Goal: Go to known website: Access a specific website the user already knows

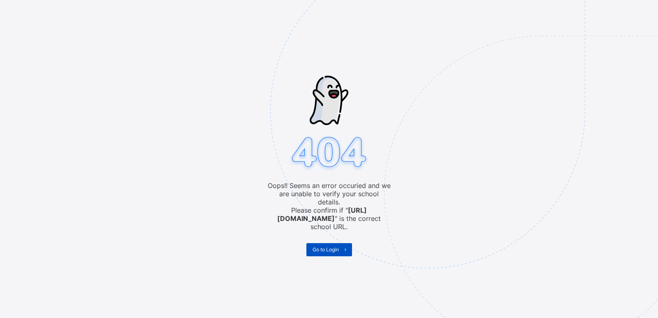
click at [336, 246] on span "Go to Login" at bounding box center [326, 249] width 26 height 6
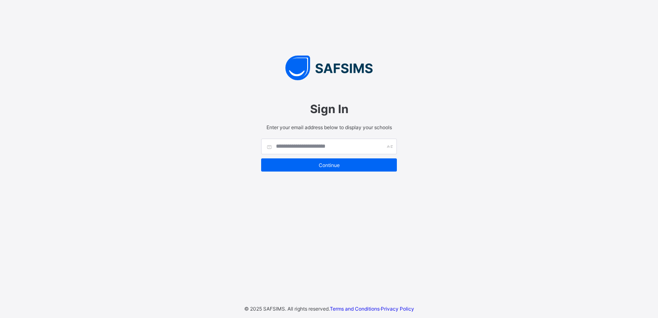
click at [209, 117] on div "Sign In Enter your email address below to display your schools Continue © 2025 …" at bounding box center [329, 159] width 658 height 318
